Goal: Task Accomplishment & Management: Manage account settings

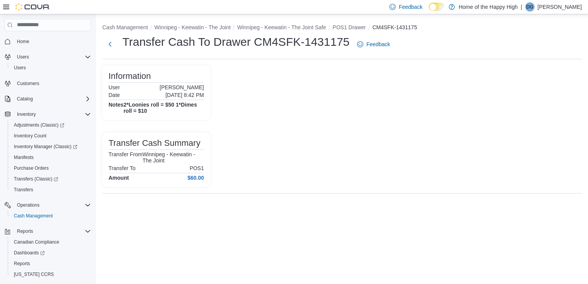
click at [565, 7] on p "Dhruv Gupta" at bounding box center [560, 6] width 44 height 9
click at [529, 77] on span "Sign Out" at bounding box center [532, 74] width 21 height 8
